Goal: Book appointment/travel/reservation

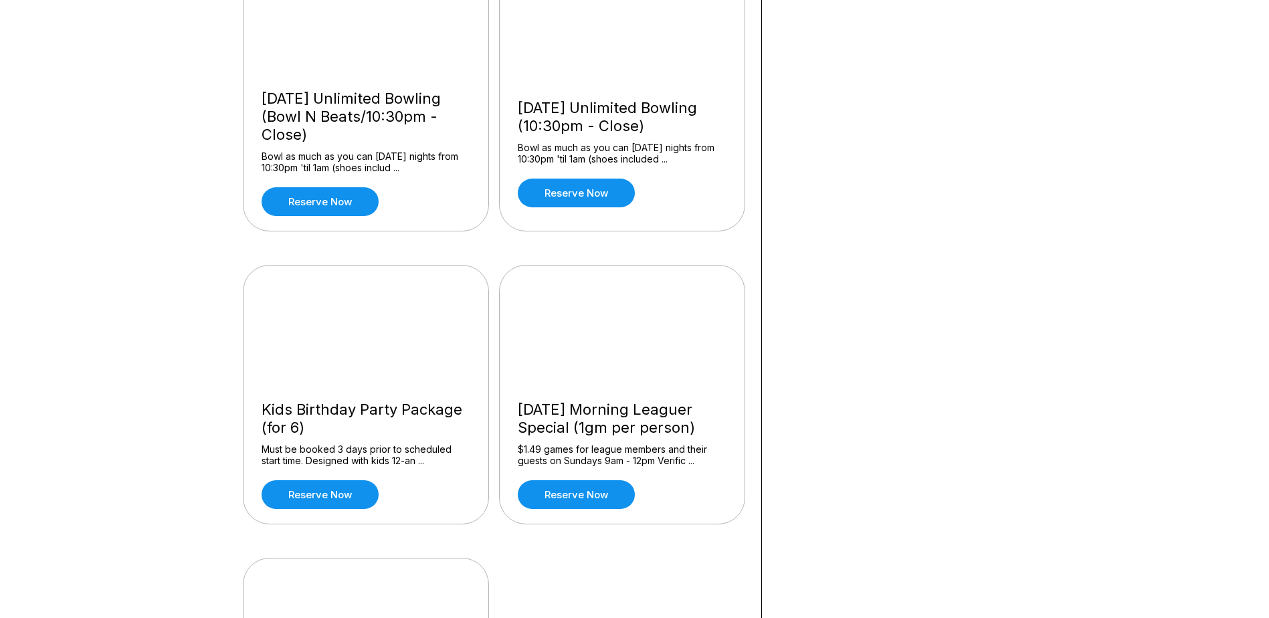
scroll to position [1070, 0]
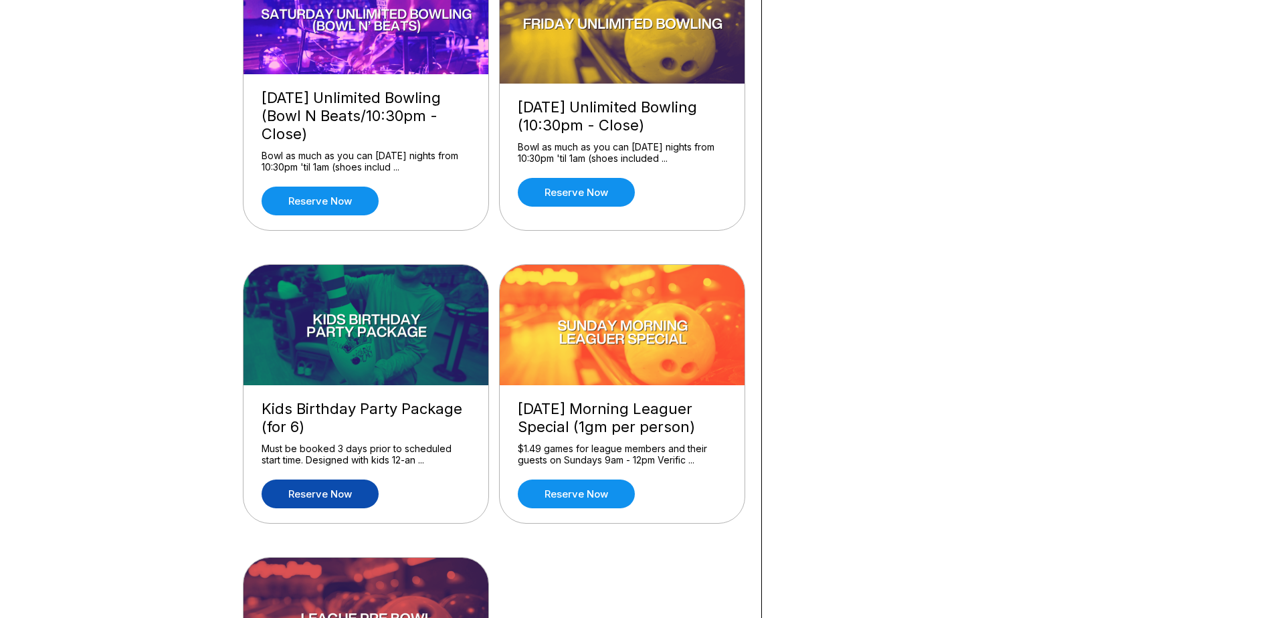
click at [318, 502] on link "Reserve now" at bounding box center [319, 493] width 117 height 29
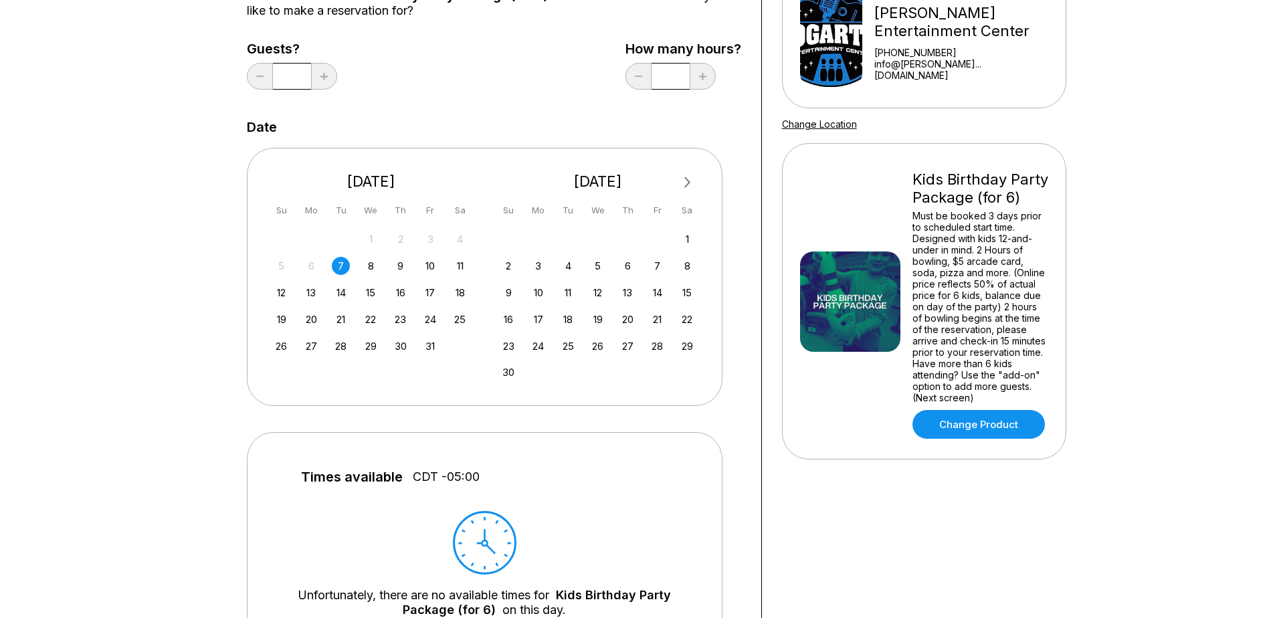
scroll to position [201, 0]
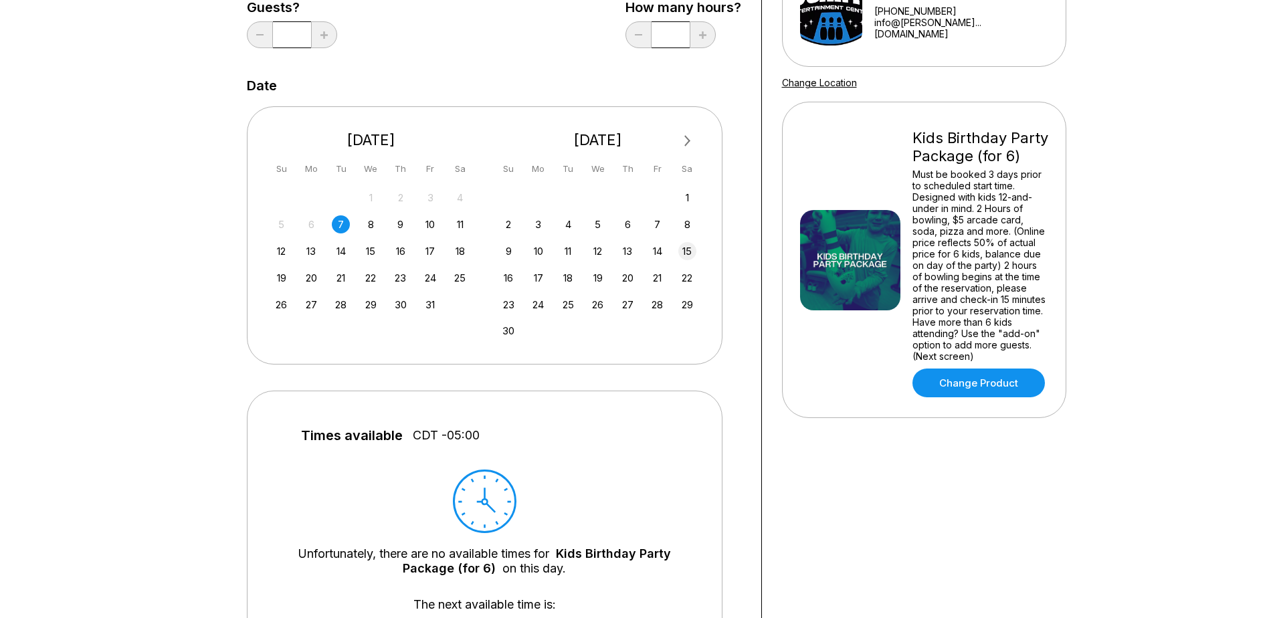
click at [689, 253] on div "15" at bounding box center [687, 251] width 18 height 18
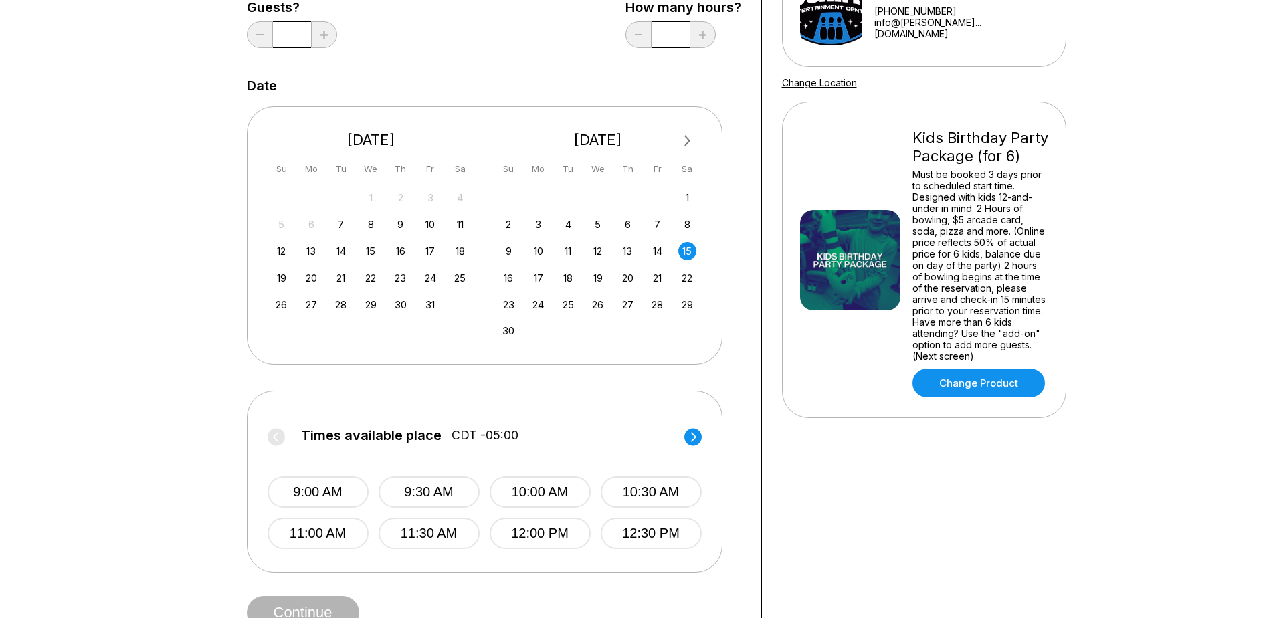
click at [691, 441] on icon at bounding box center [692, 436] width 5 height 9
click at [280, 433] on circle at bounding box center [275, 436] width 17 height 17
click at [554, 529] on button "12:00 PM" at bounding box center [540, 533] width 101 height 31
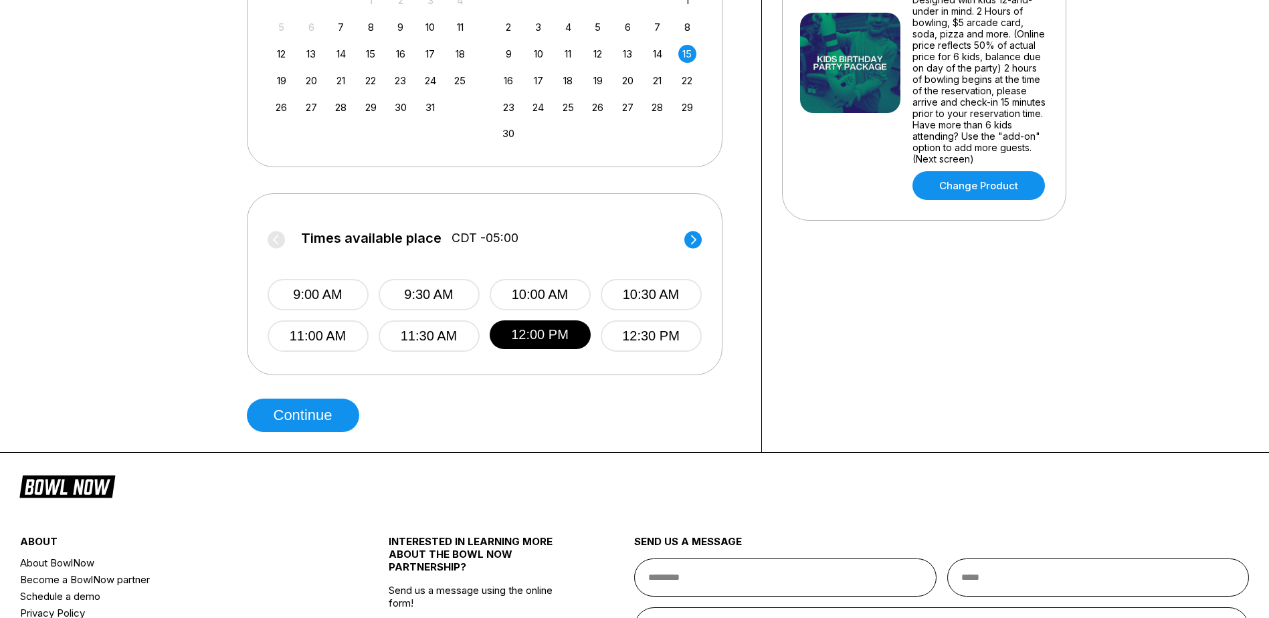
scroll to position [401, 0]
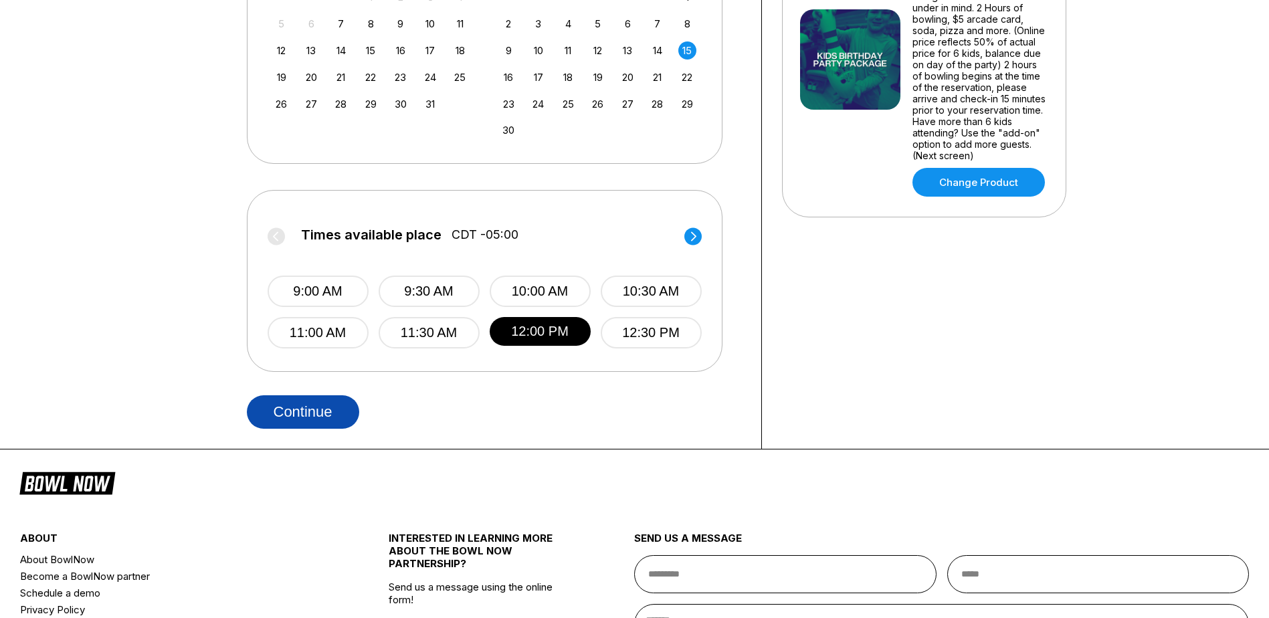
click at [298, 413] on button "Continue" at bounding box center [303, 411] width 112 height 33
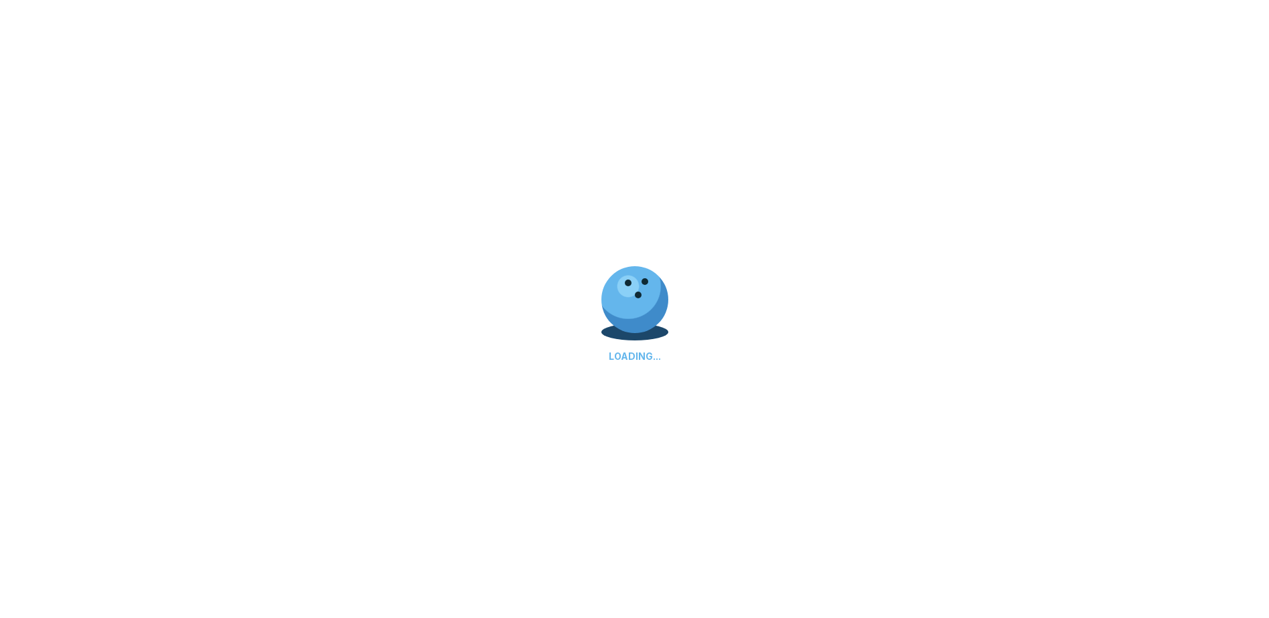
select select "**"
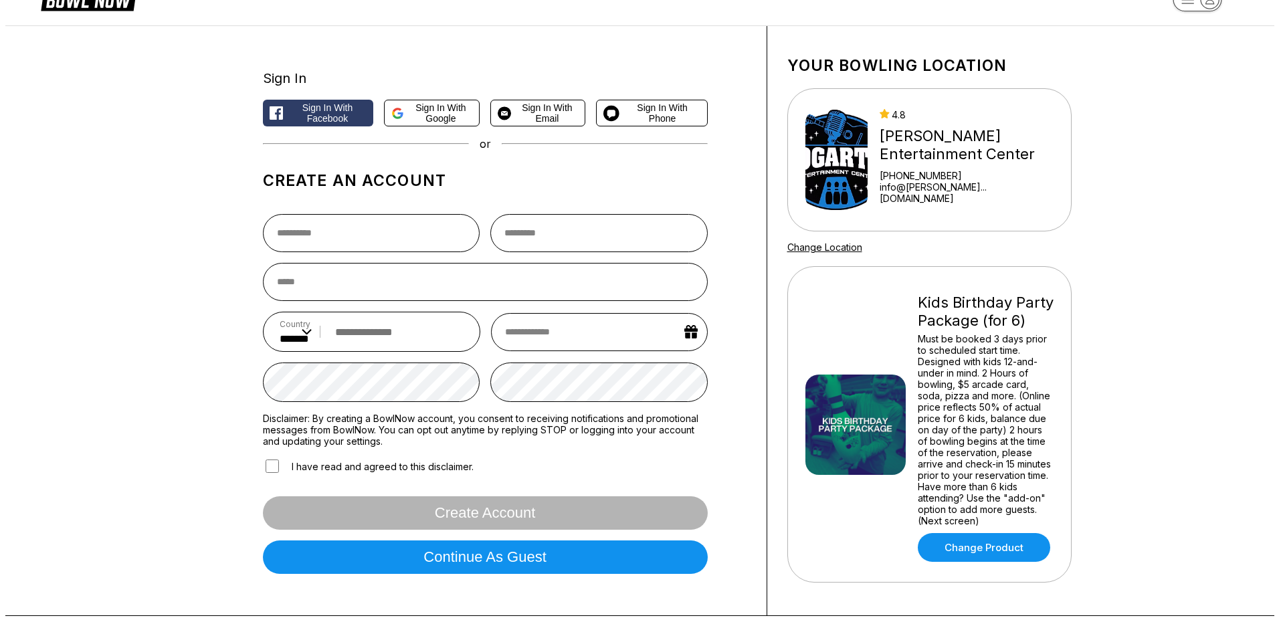
scroll to position [67, 0]
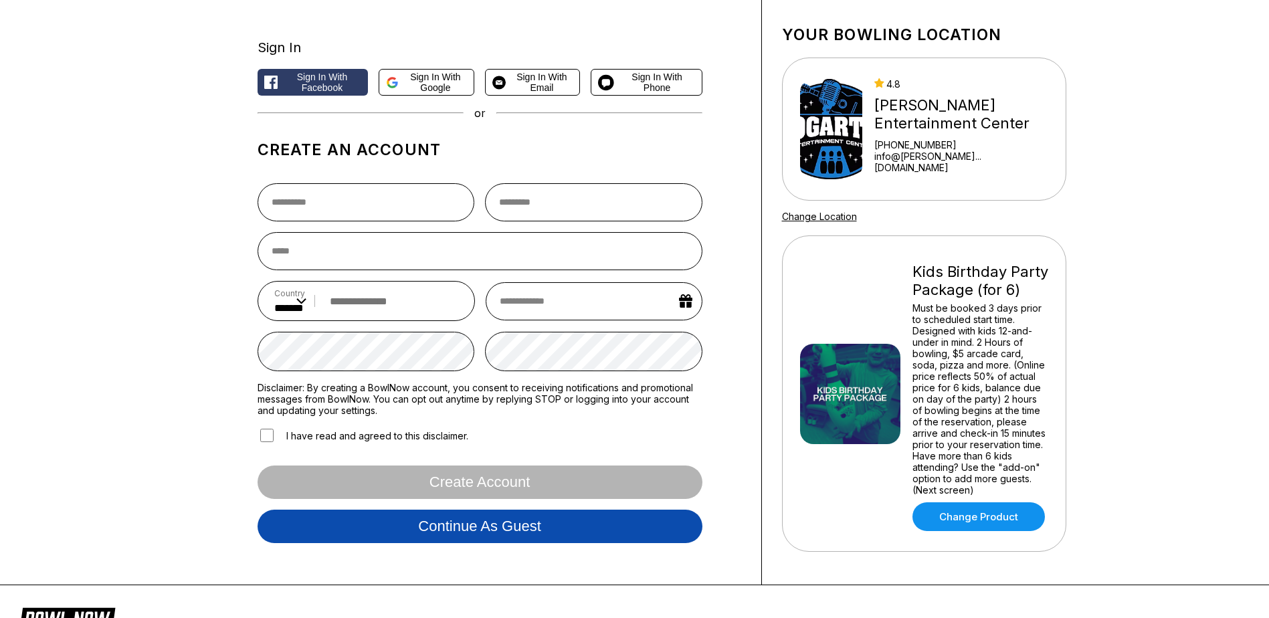
click at [521, 528] on button "Continue as guest" at bounding box center [479, 526] width 445 height 33
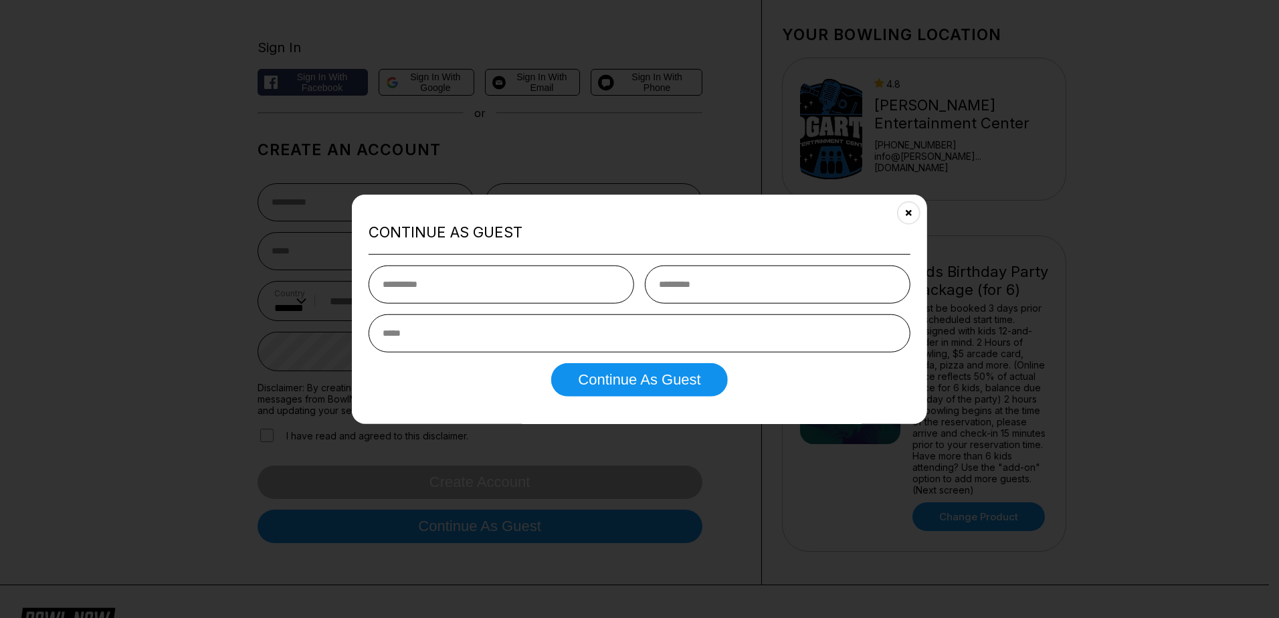
click at [465, 286] on input "text" at bounding box center [500, 284] width 265 height 38
type input "*****"
type input "******"
click at [450, 335] on input "email" at bounding box center [639, 333] width 542 height 38
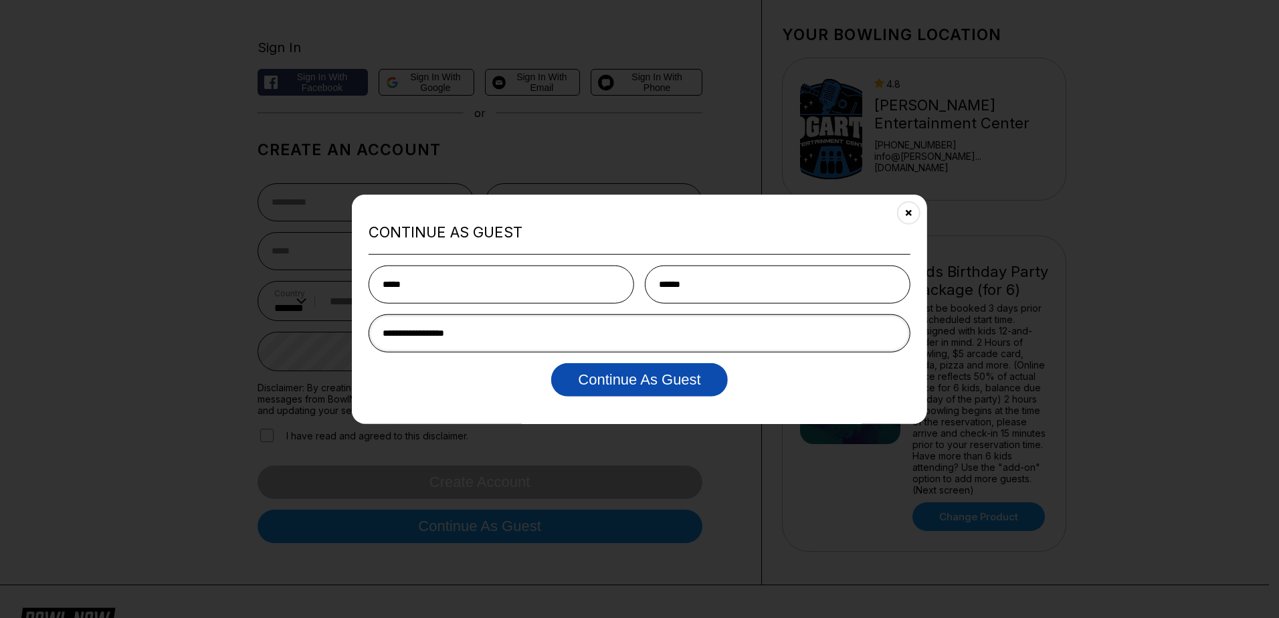
type input "**********"
click at [651, 379] on button "Continue as Guest" at bounding box center [639, 378] width 176 height 33
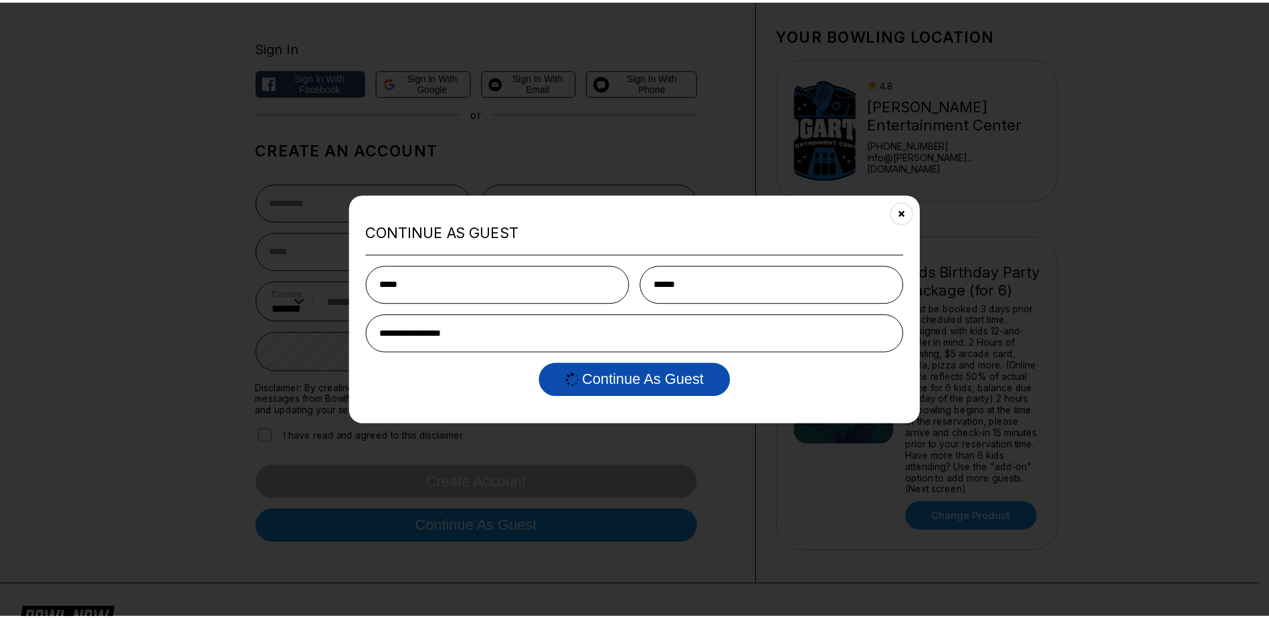
scroll to position [0, 0]
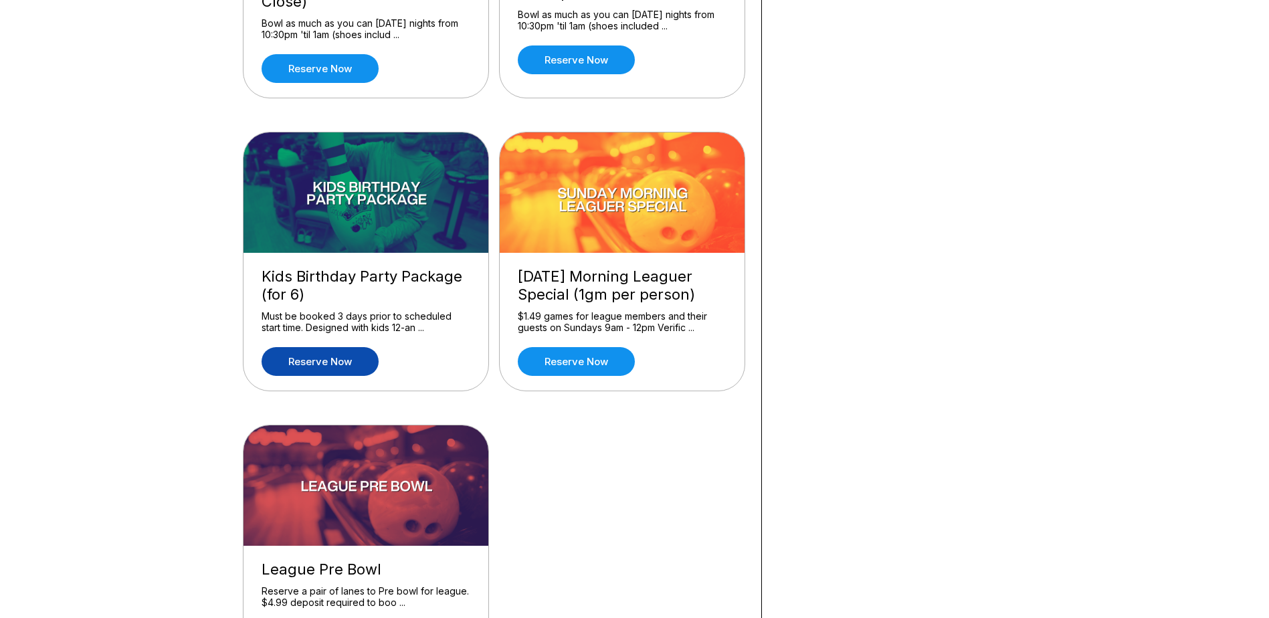
scroll to position [1204, 0]
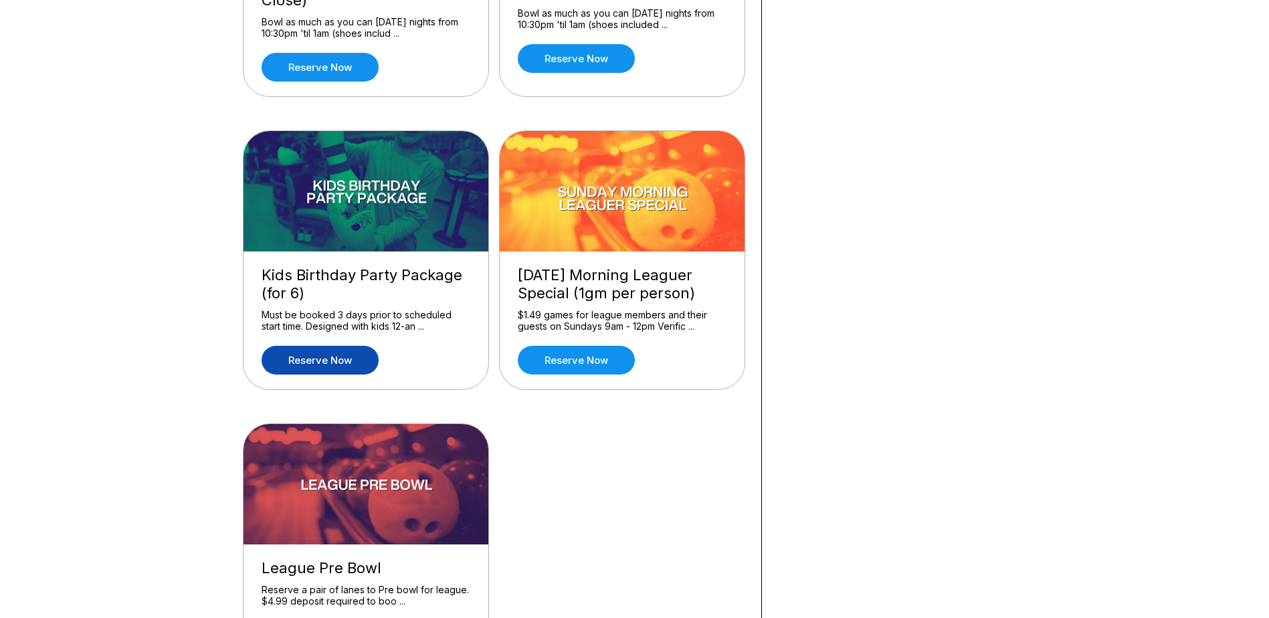
click at [356, 355] on link "Reserve now" at bounding box center [319, 360] width 117 height 29
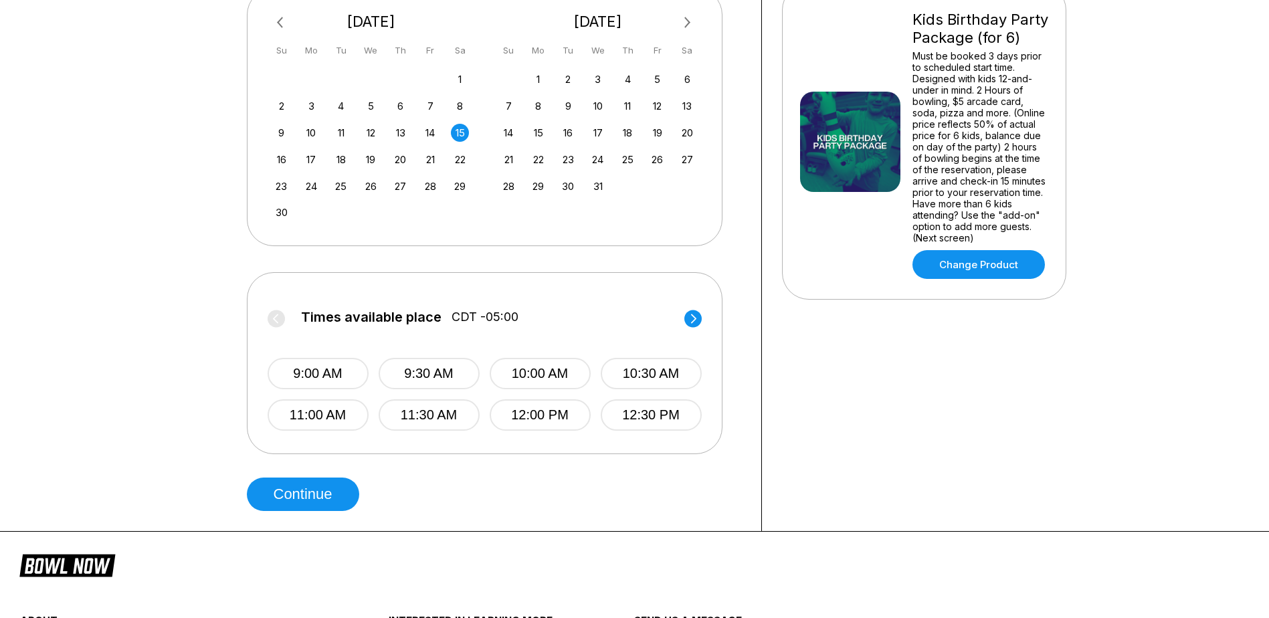
scroll to position [334, 0]
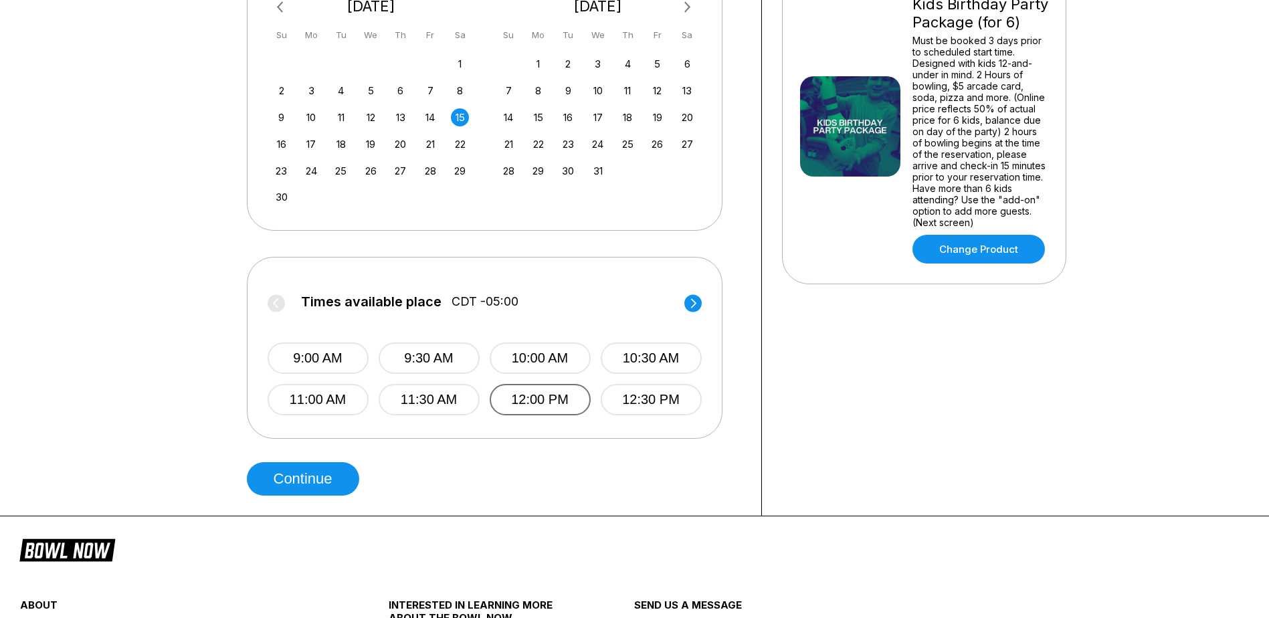
click at [517, 395] on button "12:00 PM" at bounding box center [540, 399] width 101 height 31
click at [282, 483] on button "Continue" at bounding box center [303, 478] width 112 height 33
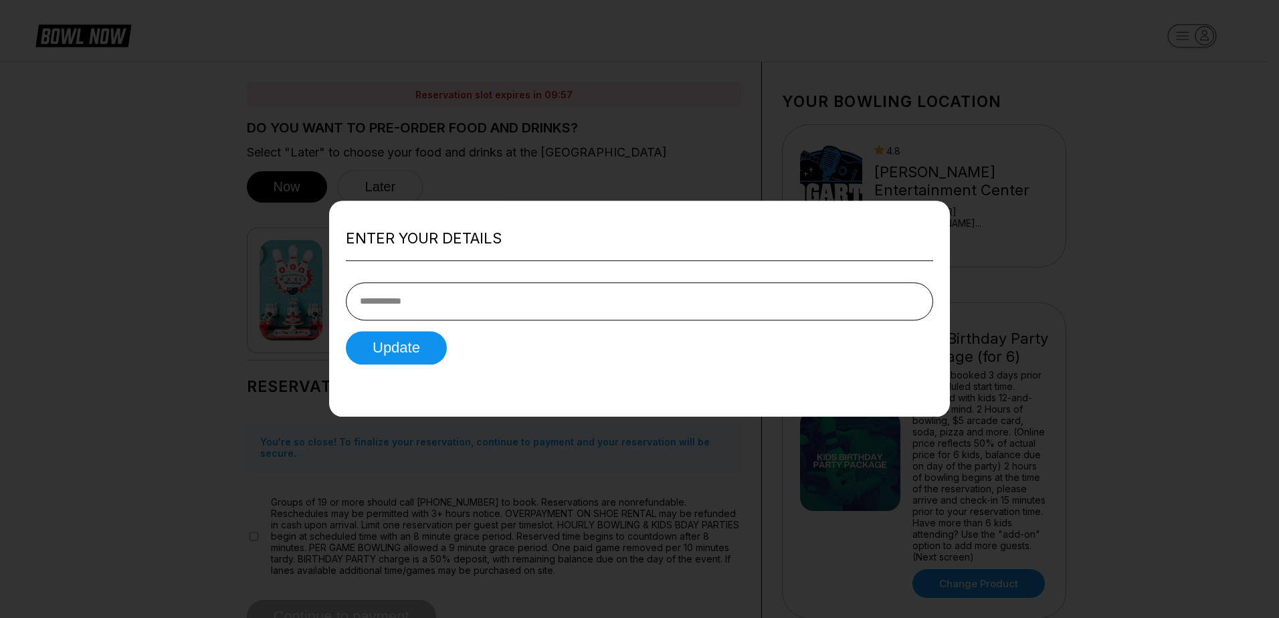
click at [526, 306] on input "tel" at bounding box center [639, 301] width 587 height 38
type input "**********"
click at [401, 352] on button "Update" at bounding box center [396, 347] width 101 height 33
